Goal: Find specific page/section: Find specific page/section

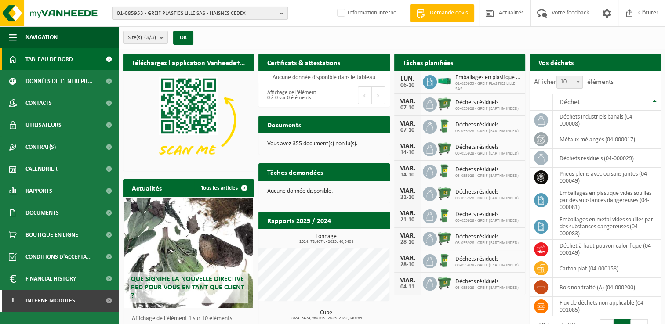
click at [179, 11] on span "01-085953 - GREIF PLASTICS LILLE SAS - HAISNES CEDEX" at bounding box center [196, 13] width 159 height 13
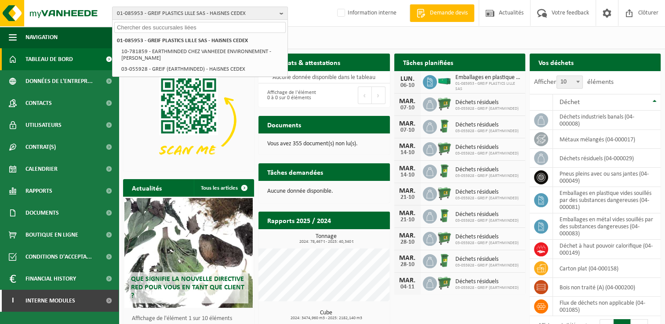
click at [130, 26] on input "text" at bounding box center [199, 27] width 171 height 11
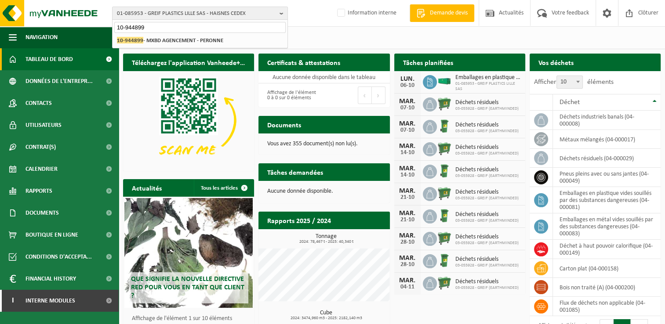
type input "10-944899"
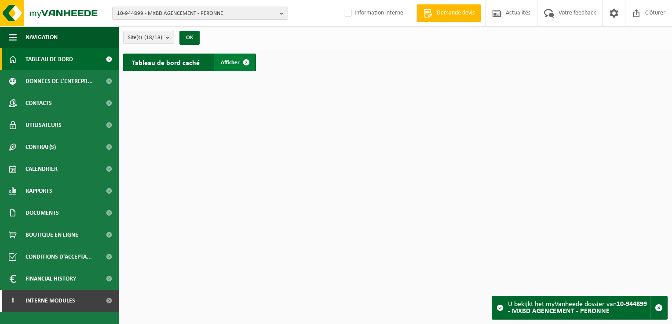
click at [238, 61] on span at bounding box center [246, 63] width 18 height 18
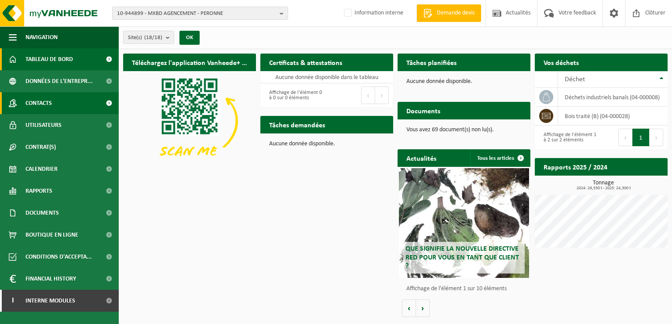
click at [106, 99] on span at bounding box center [109, 103] width 20 height 22
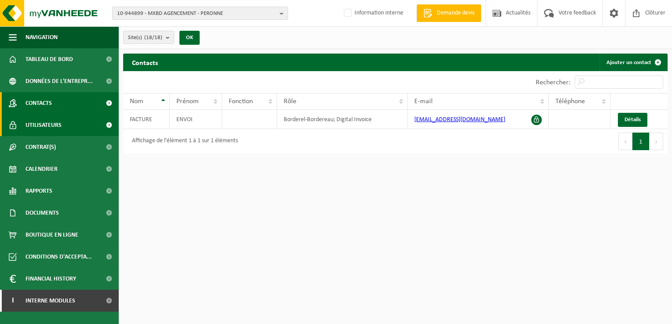
click at [55, 125] on span "Utilisateurs" at bounding box center [43, 125] width 36 height 22
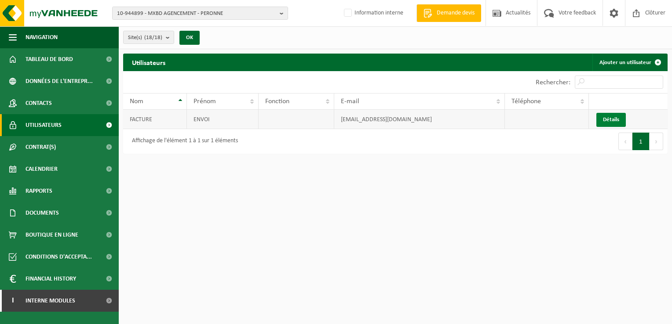
click at [608, 120] on link "Détails" at bounding box center [610, 120] width 29 height 14
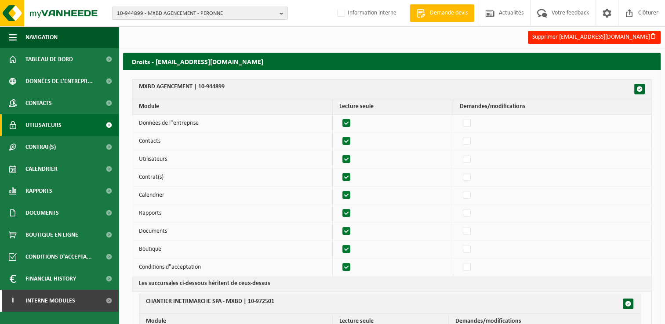
click at [37, 124] on span "Utilisateurs" at bounding box center [43, 125] width 36 height 22
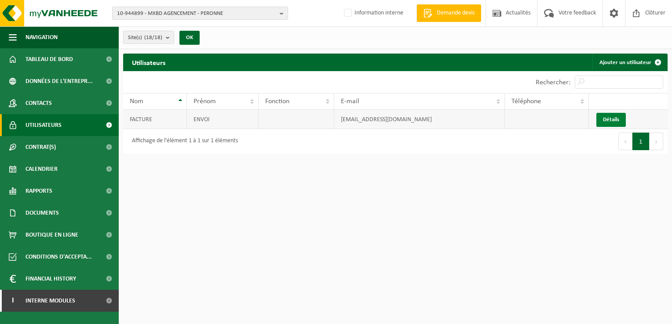
click at [609, 119] on link "Détails" at bounding box center [610, 120] width 29 height 14
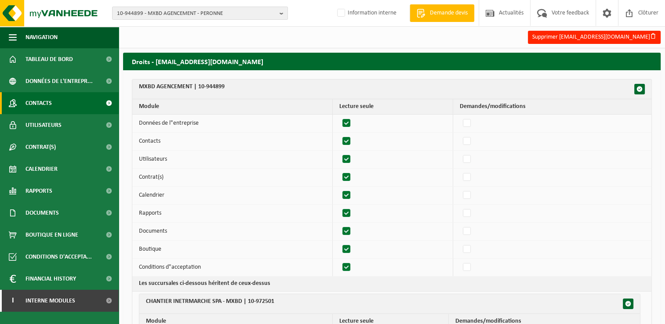
click at [43, 103] on span "Contacts" at bounding box center [38, 103] width 26 height 22
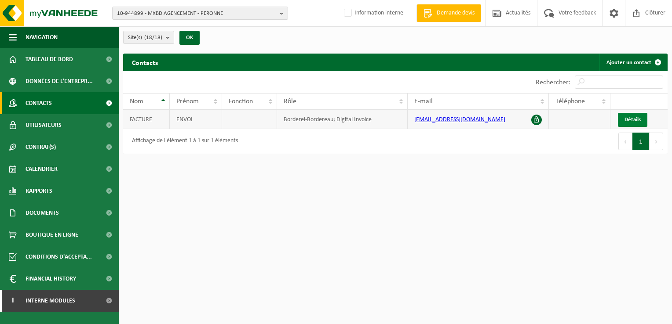
click at [631, 117] on span "Détails" at bounding box center [632, 120] width 16 height 6
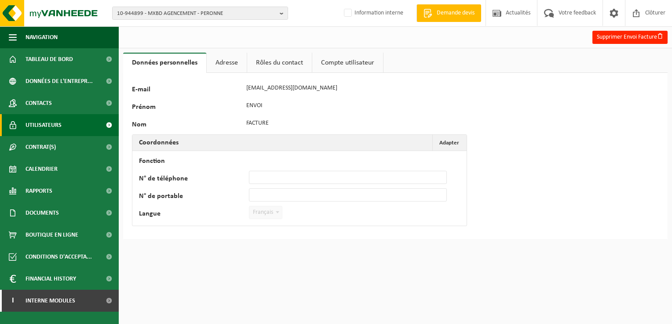
click at [50, 121] on span "Utilisateurs" at bounding box center [43, 125] width 36 height 22
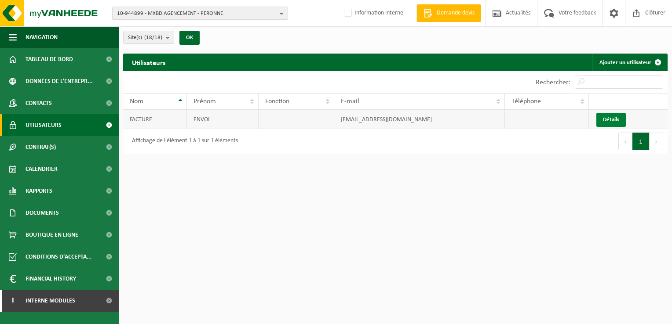
click at [613, 118] on link "Détails" at bounding box center [610, 120] width 29 height 14
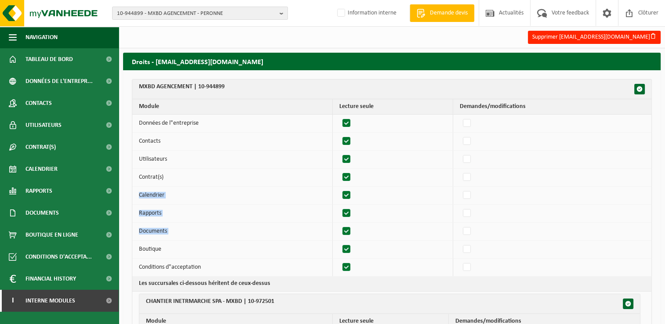
click at [542, 238] on tbody "Données de l"entreprise 140957 Contacts 140957 Utilisateurs 140957 Contrat(s) 1…" at bounding box center [391, 196] width 519 height 162
drag, startPoint x: 542, startPoint y: 238, endPoint x: 512, endPoint y: 135, distance: 107.4
click at [512, 135] on td at bounding box center [552, 142] width 198 height 18
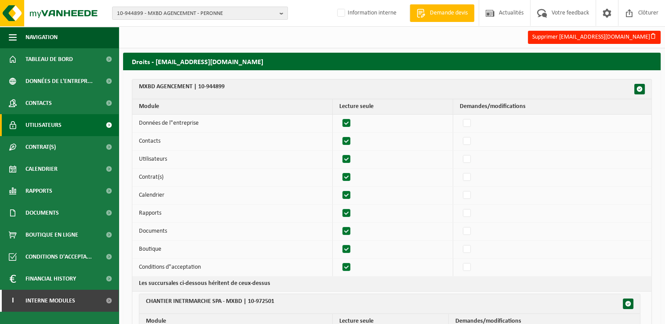
click at [50, 127] on span "Utilisateurs" at bounding box center [43, 125] width 36 height 22
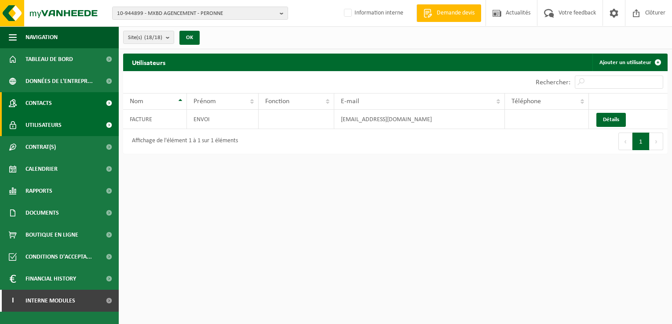
click at [55, 108] on link "Contacts" at bounding box center [59, 103] width 119 height 22
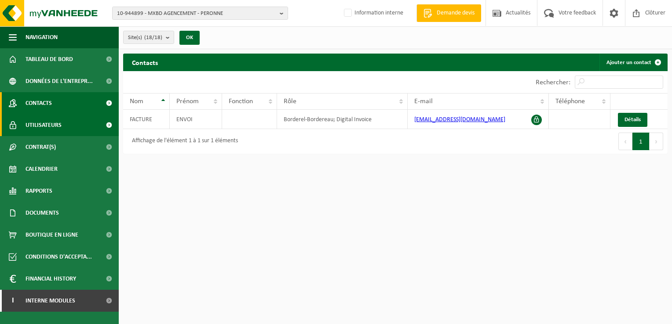
click at [50, 127] on span "Utilisateurs" at bounding box center [43, 125] width 36 height 22
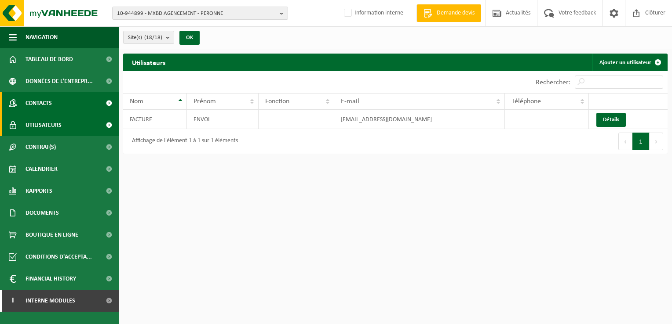
click at [46, 99] on span "Contacts" at bounding box center [38, 103] width 26 height 22
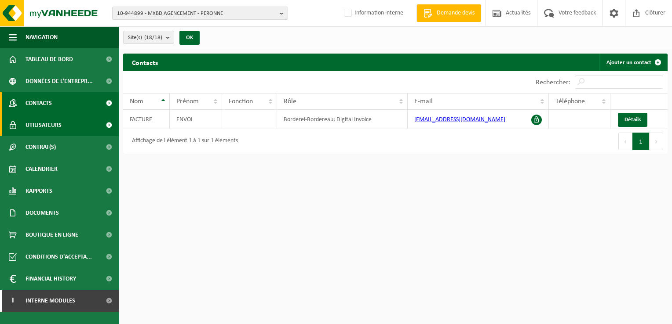
click at [47, 124] on span "Utilisateurs" at bounding box center [43, 125] width 36 height 22
